Goal: Transaction & Acquisition: Book appointment/travel/reservation

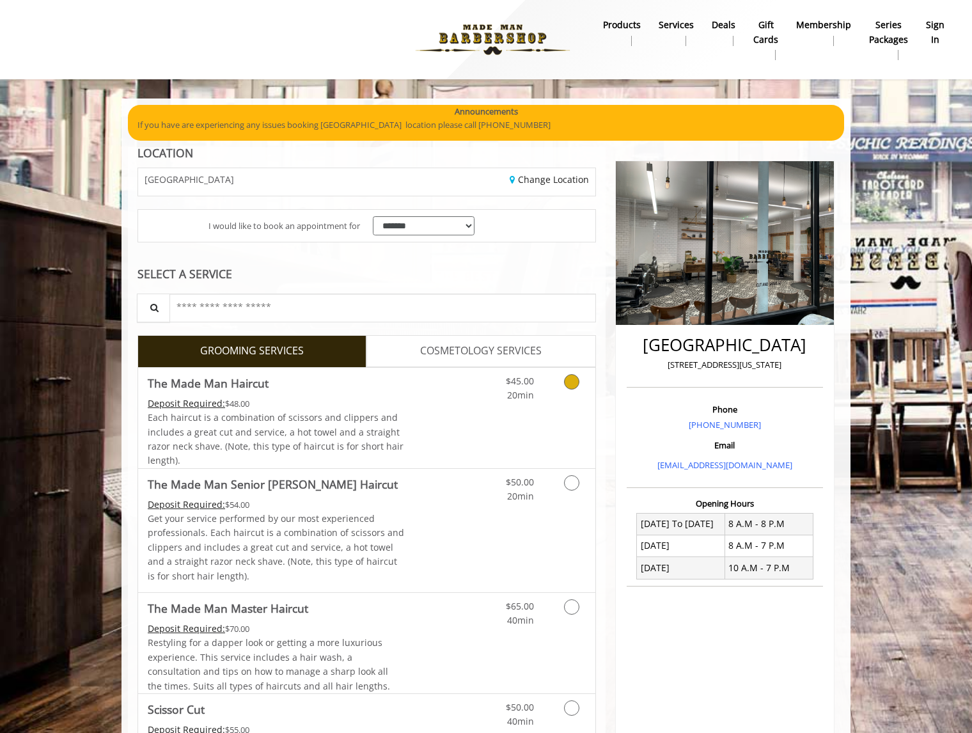
click at [568, 382] on icon "Grooming services" at bounding box center [571, 381] width 15 height 15
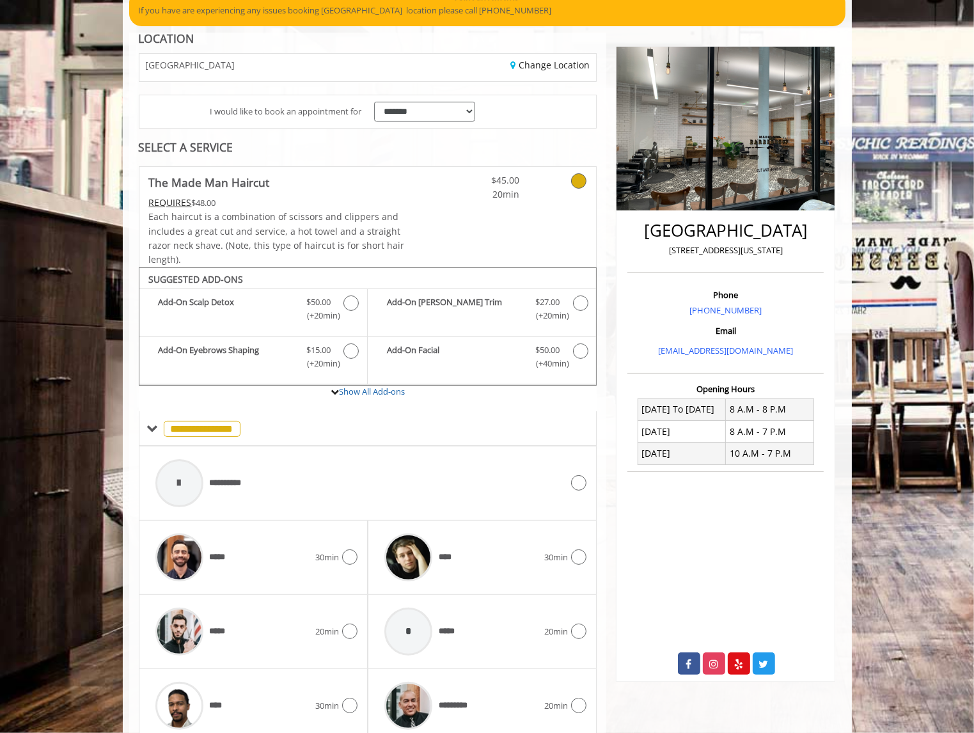
scroll to position [167, 0]
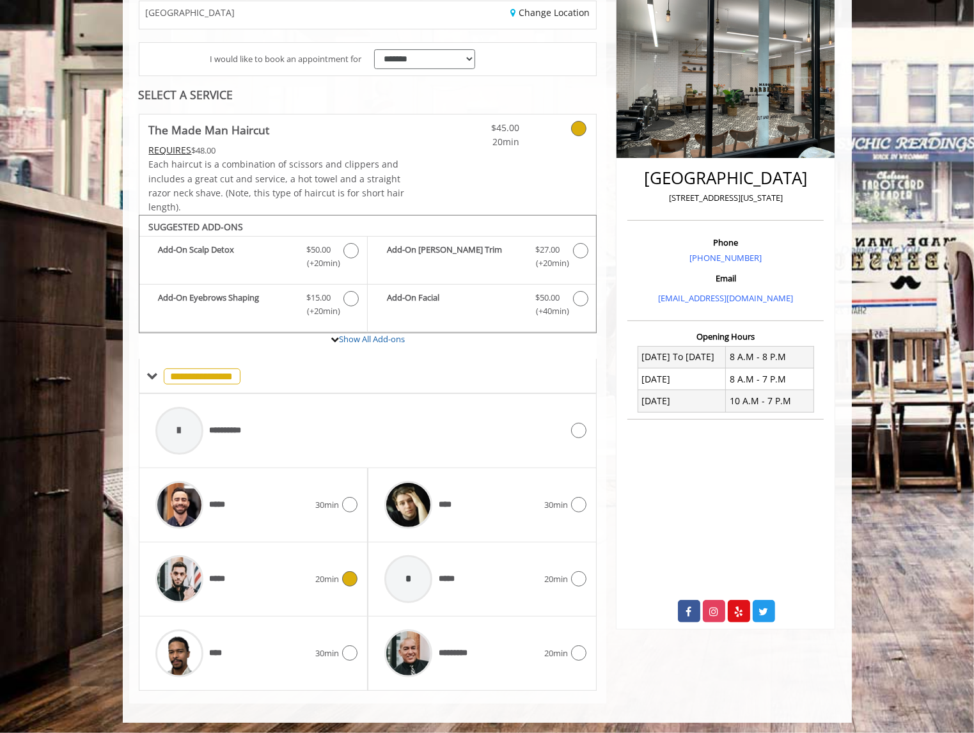
click at [333, 558] on div "***** 20min" at bounding box center [253, 579] width 209 height 61
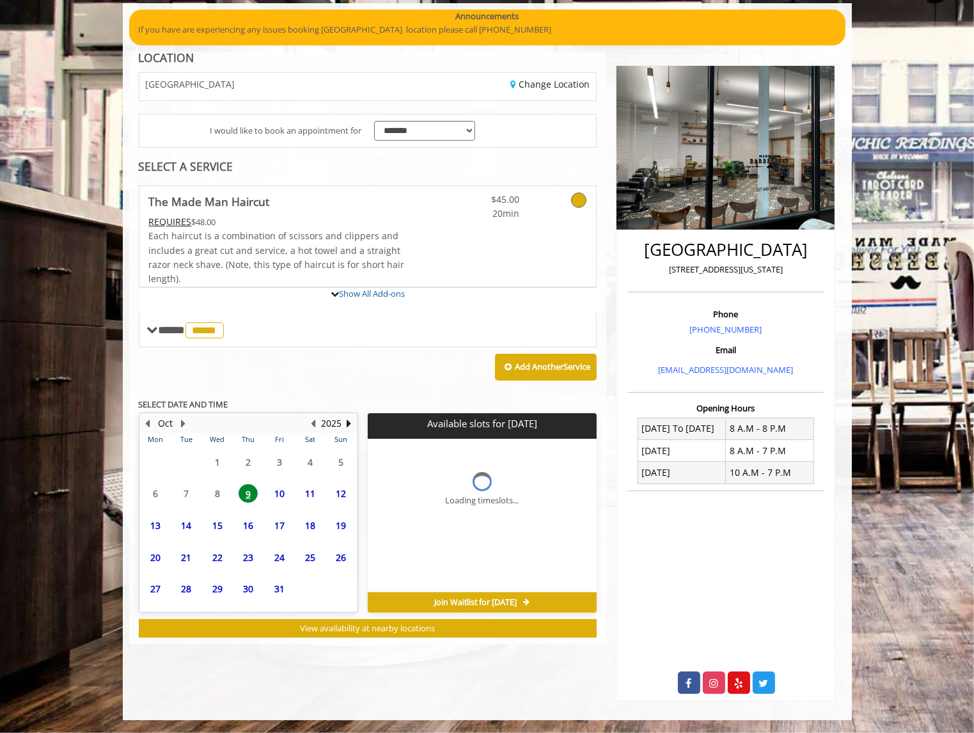
scroll to position [154, 0]
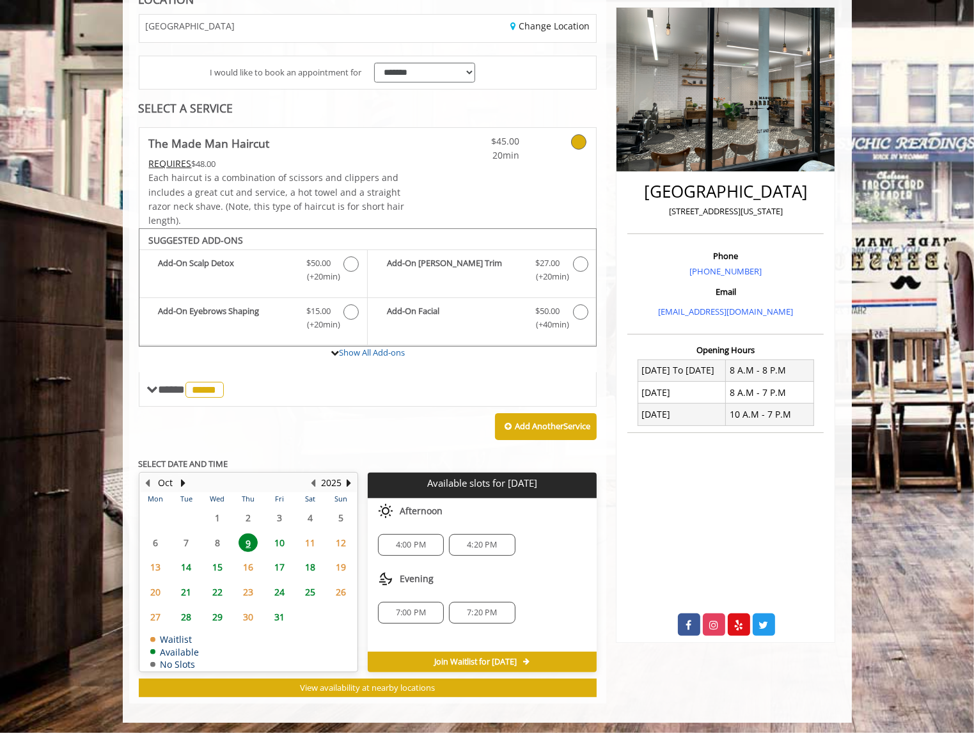
click at [501, 613] on span "7:20 PM" at bounding box center [482, 613] width 54 height 10
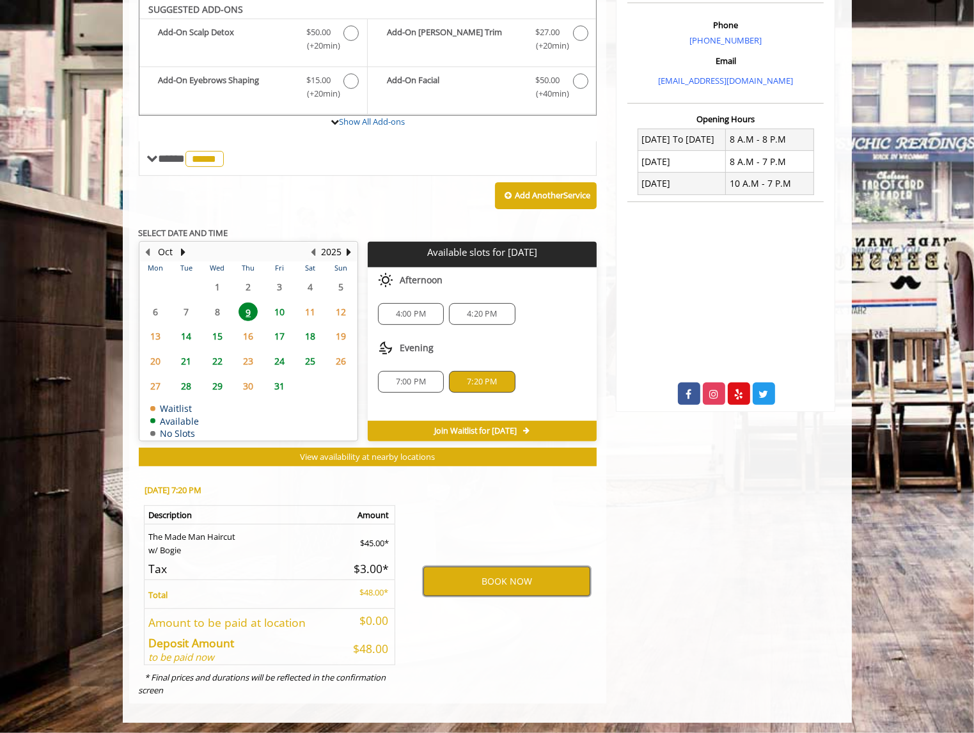
click at [516, 581] on button "BOOK NOW" at bounding box center [506, 581] width 167 height 29
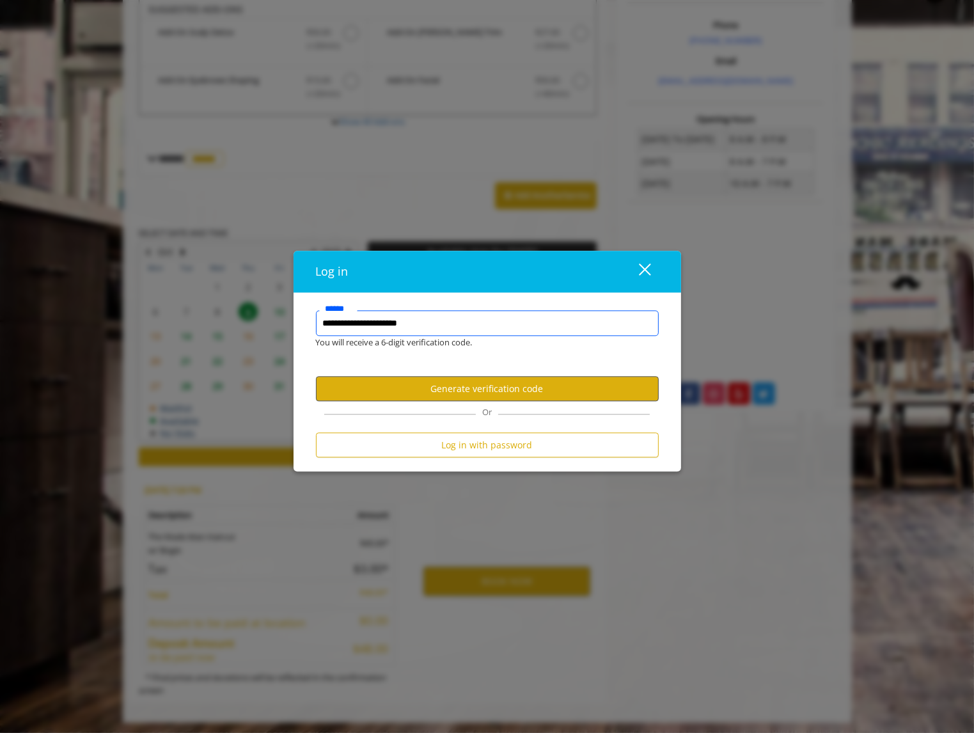
type input "**********"
click at [496, 392] on button "Generate verification code" at bounding box center [487, 389] width 343 height 25
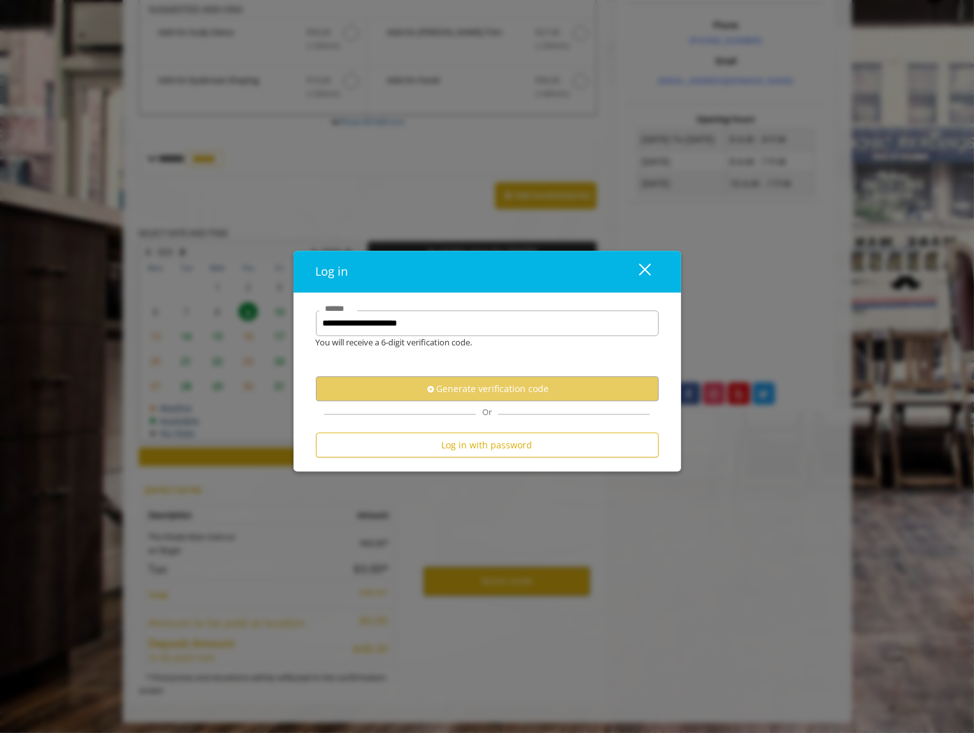
scroll to position [0, 0]
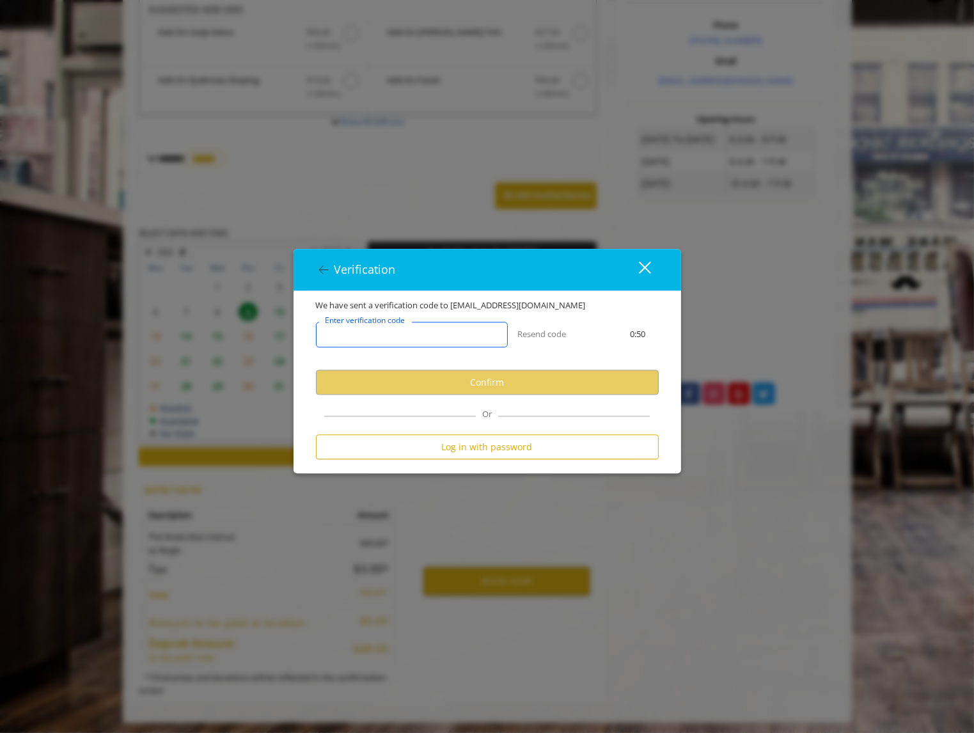
click at [473, 335] on input "Enter verification code" at bounding box center [412, 335] width 192 height 26
type input "*"
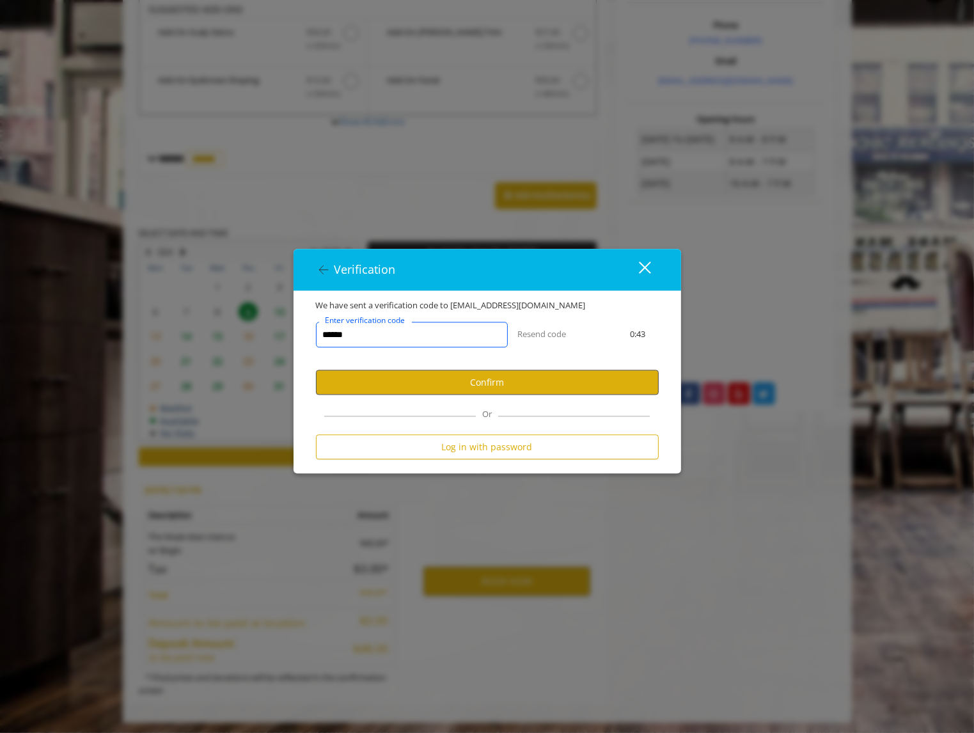
type input "******"
click at [486, 384] on button "Confirm" at bounding box center [487, 382] width 343 height 25
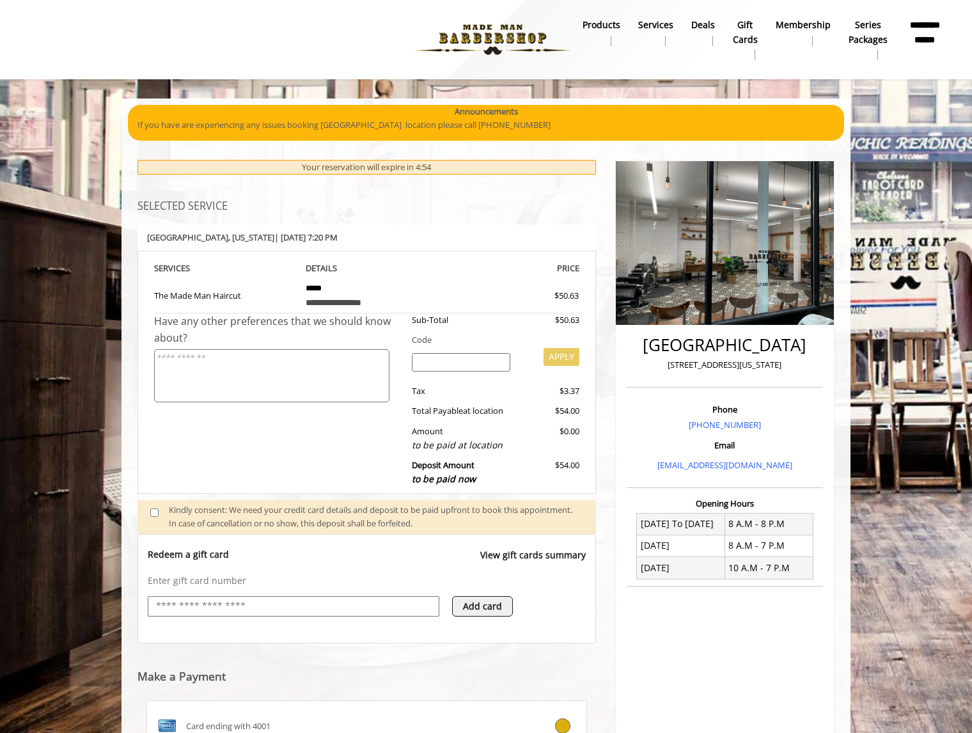
scroll to position [263, 0]
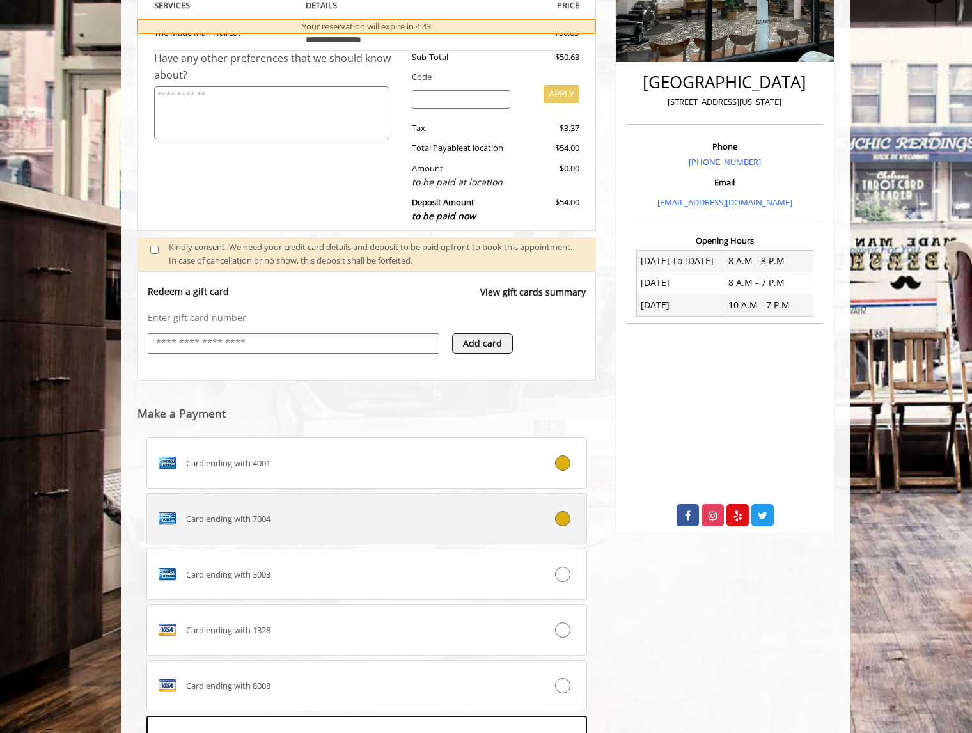
click at [569, 515] on icon at bounding box center [562, 518] width 15 height 15
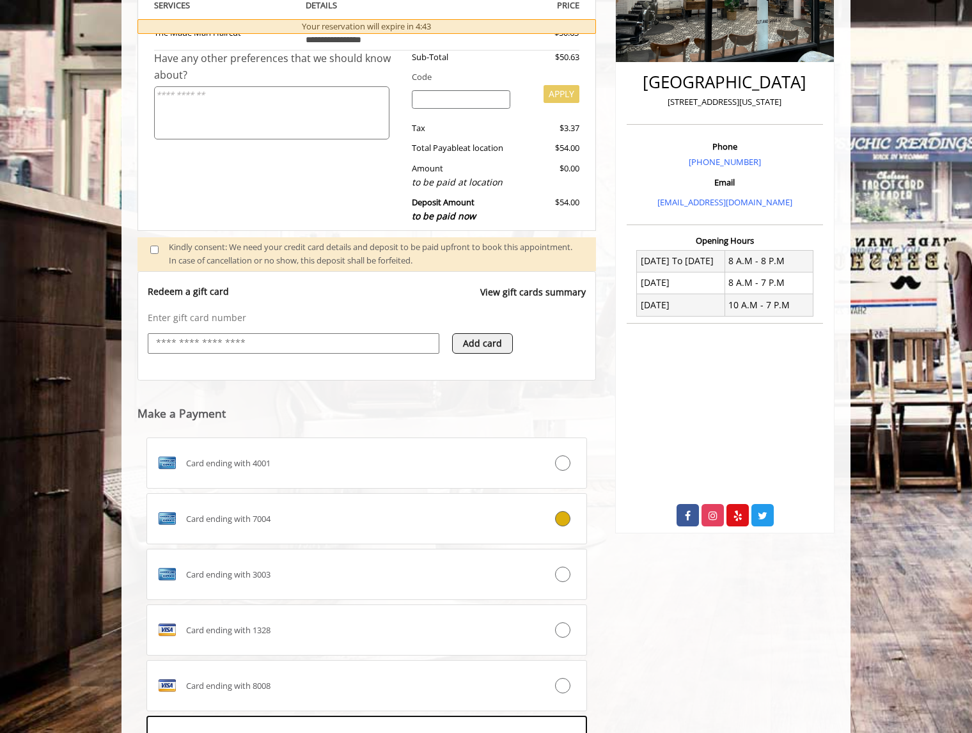
scroll to position [458, 0]
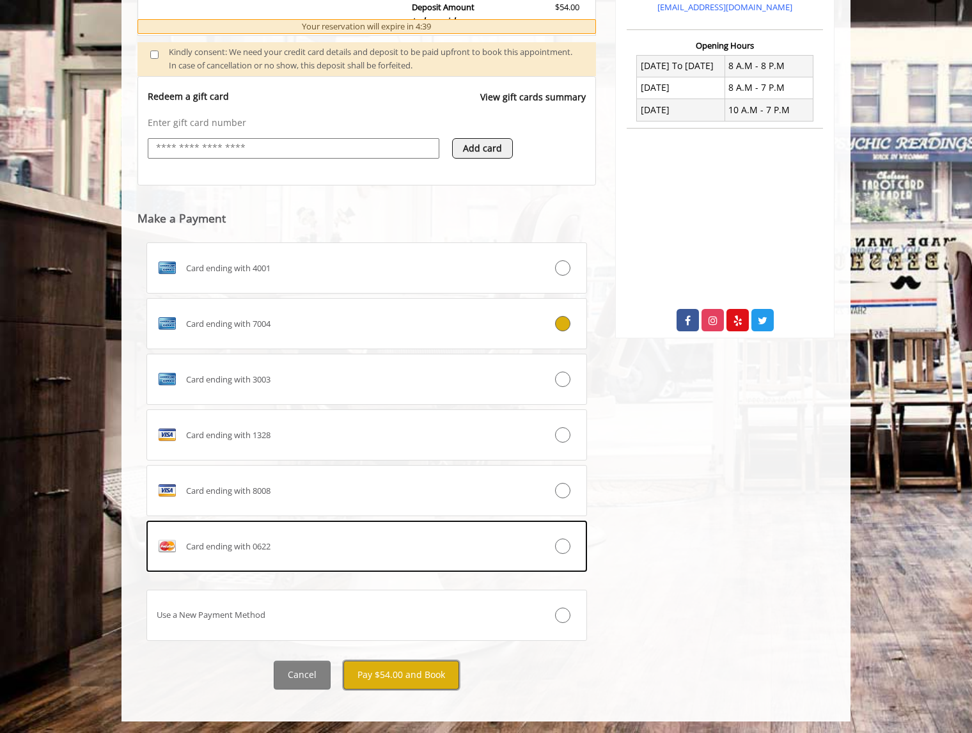
click at [422, 677] on button "Pay $54.00 and Book" at bounding box center [401, 675] width 116 height 29
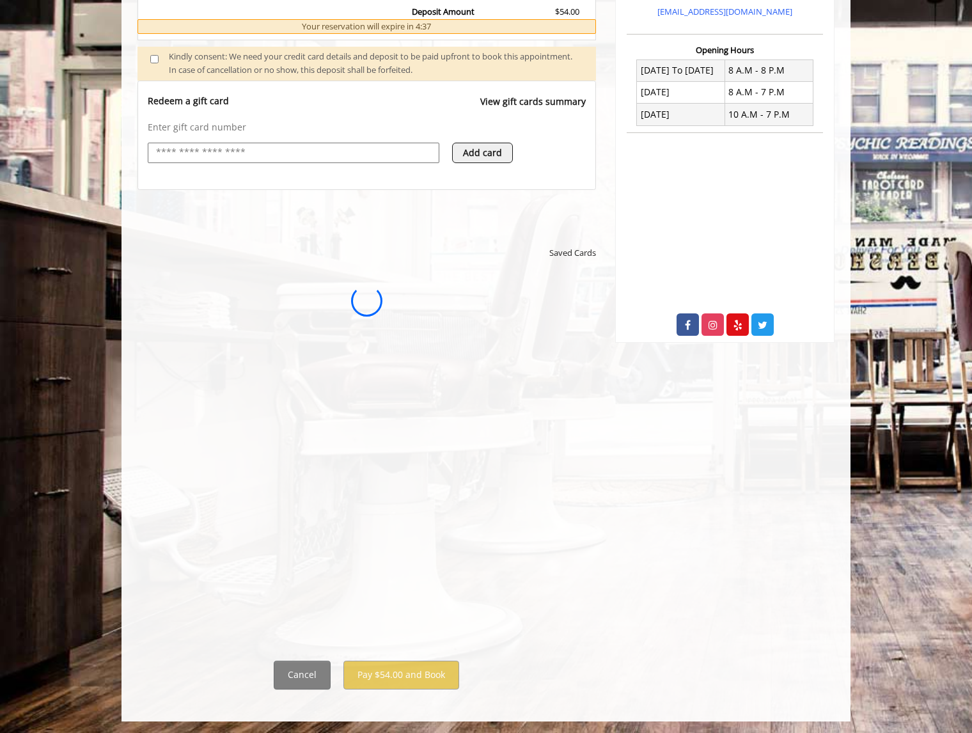
scroll to position [0, 0]
